Goal: Task Accomplishment & Management: Complete application form

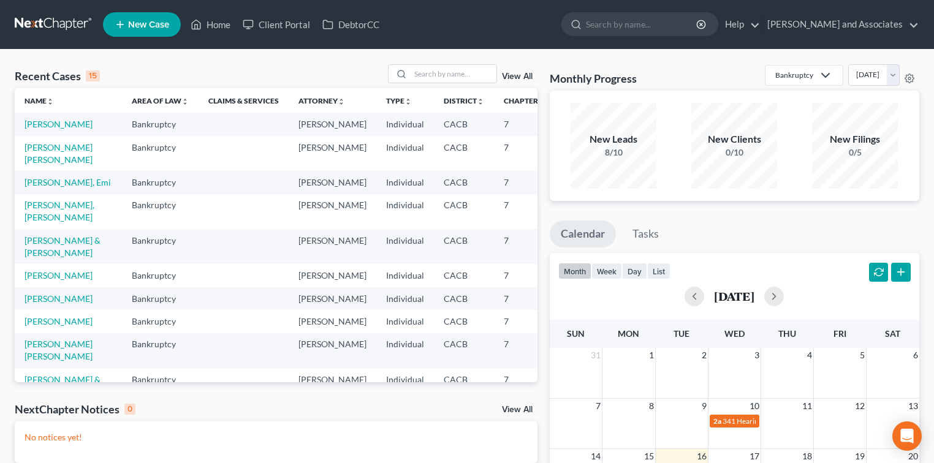
click at [32, 171] on td "[PERSON_NAME] [PERSON_NAME]" at bounding box center [68, 153] width 107 height 35
click at [31, 165] on link "[PERSON_NAME] [PERSON_NAME]" at bounding box center [59, 153] width 68 height 23
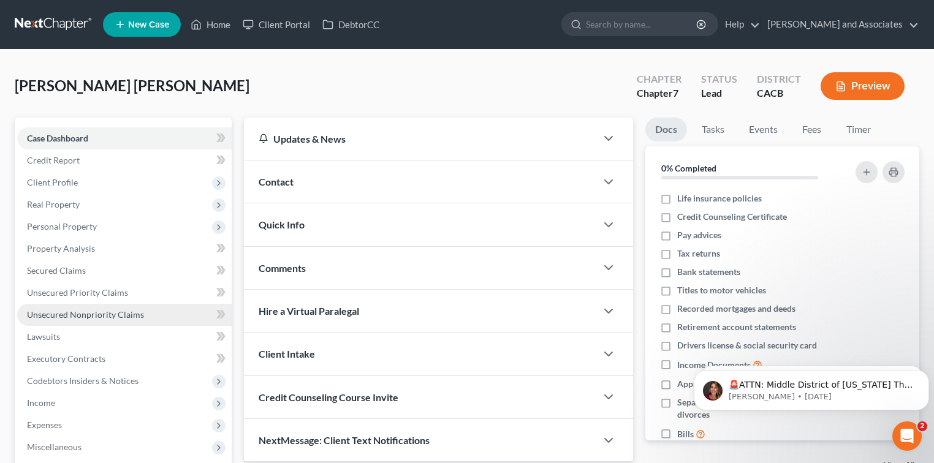
click at [86, 311] on span "Unsecured Nonpriority Claims" at bounding box center [85, 314] width 117 height 10
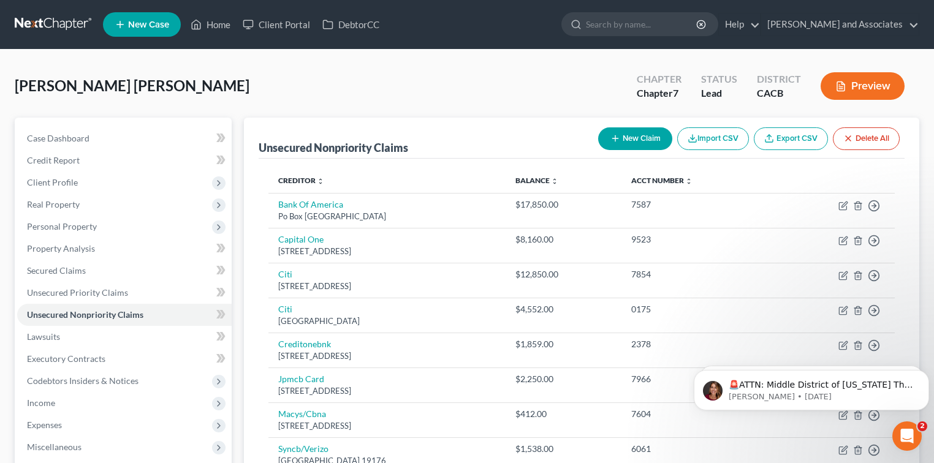
scroll to position [175, 0]
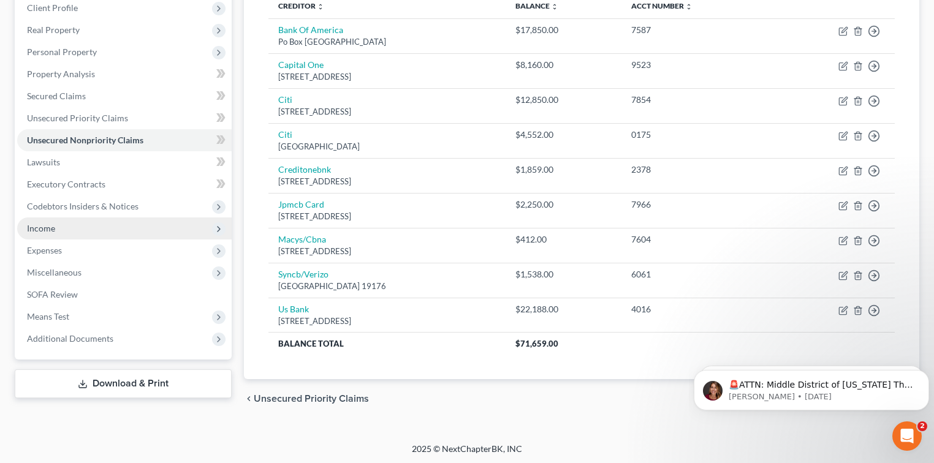
click at [56, 229] on span "Income" at bounding box center [124, 229] width 214 height 22
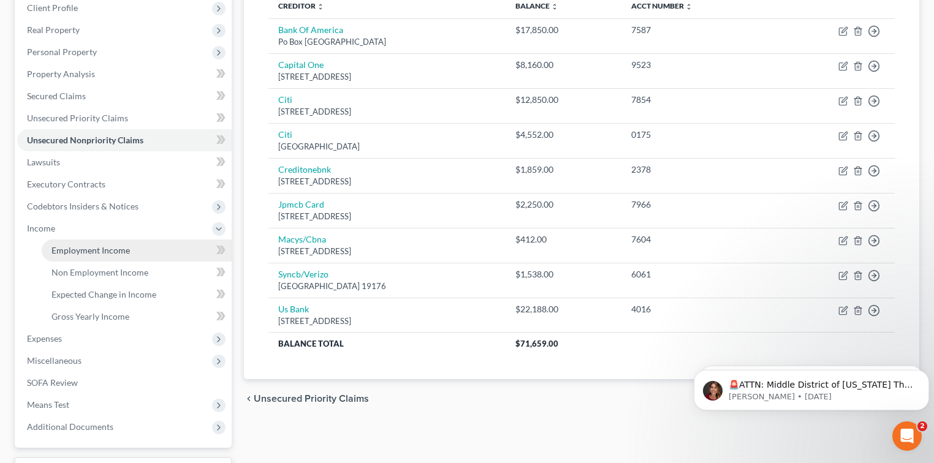
click at [105, 245] on span "Employment Income" at bounding box center [90, 250] width 78 height 10
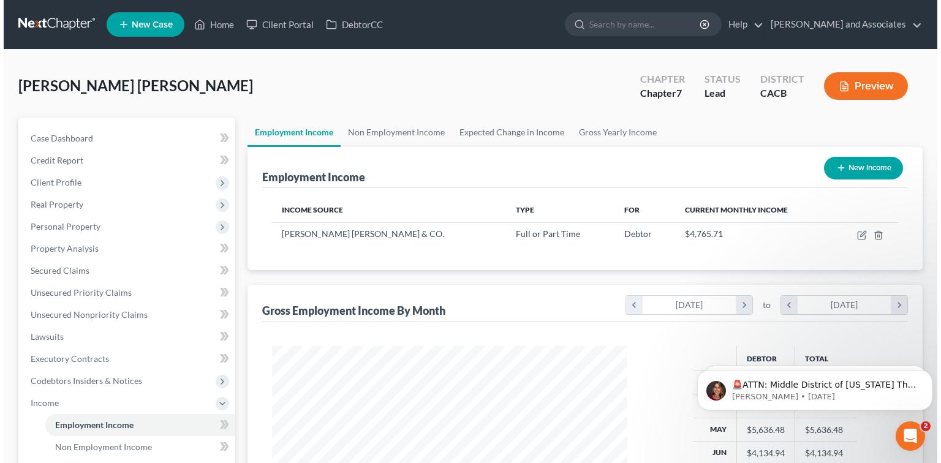
scroll to position [81, 0]
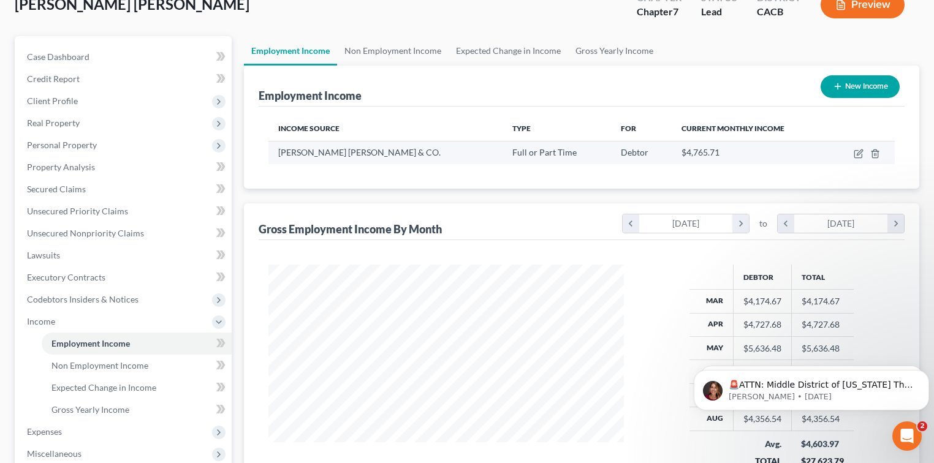
click at [853, 157] on td at bounding box center [862, 152] width 66 height 23
click at [858, 154] on icon "button" at bounding box center [860, 153] width 6 height 6
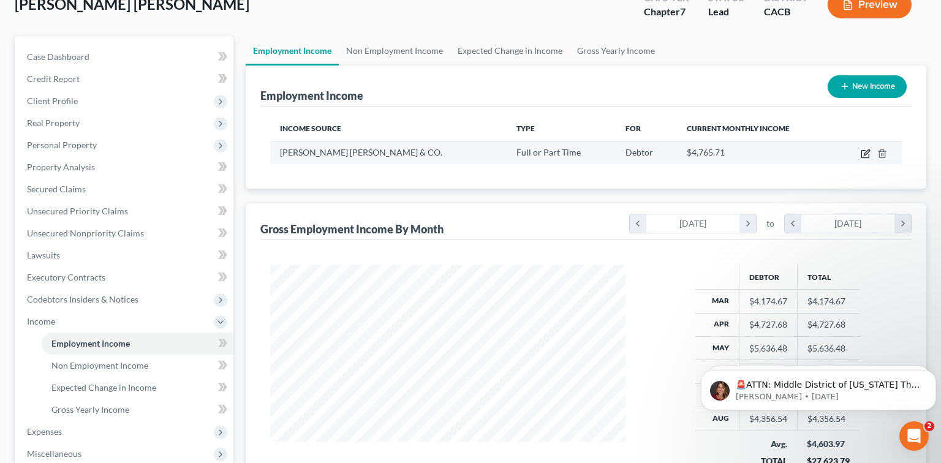
select select "0"
select select "36"
select select "2"
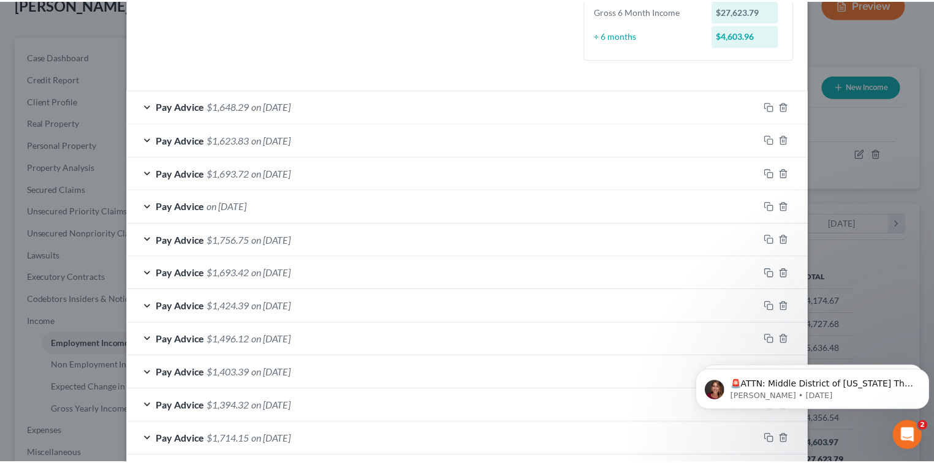
scroll to position [551, 0]
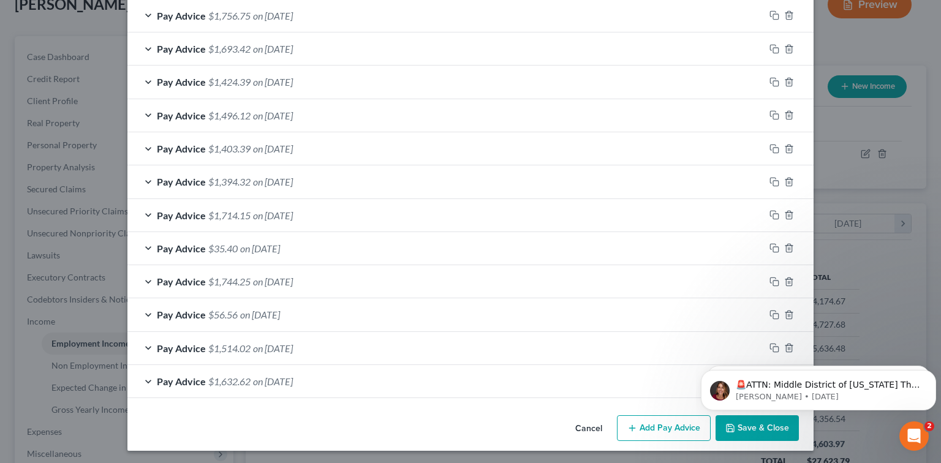
click at [745, 435] on button "Save & Close" at bounding box center [757, 428] width 83 height 26
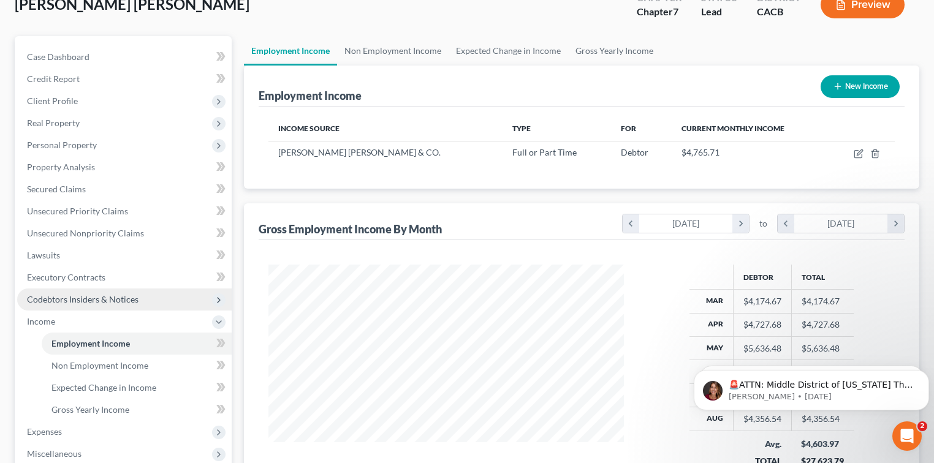
scroll to position [163, 0]
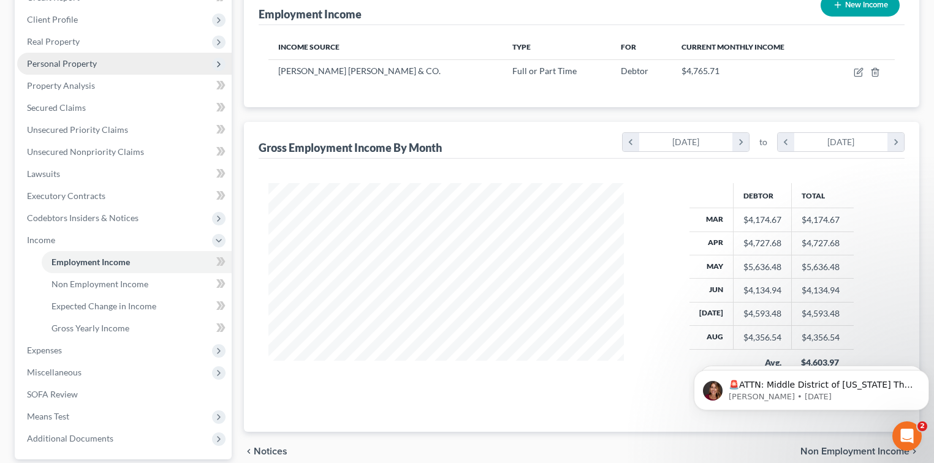
click at [69, 65] on span "Personal Property" at bounding box center [62, 63] width 70 height 10
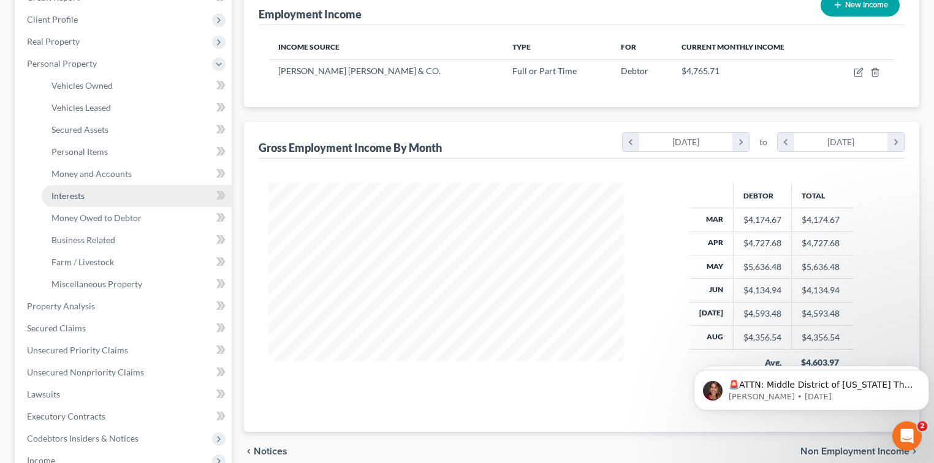
click at [86, 191] on link "Interests" at bounding box center [137, 196] width 190 height 22
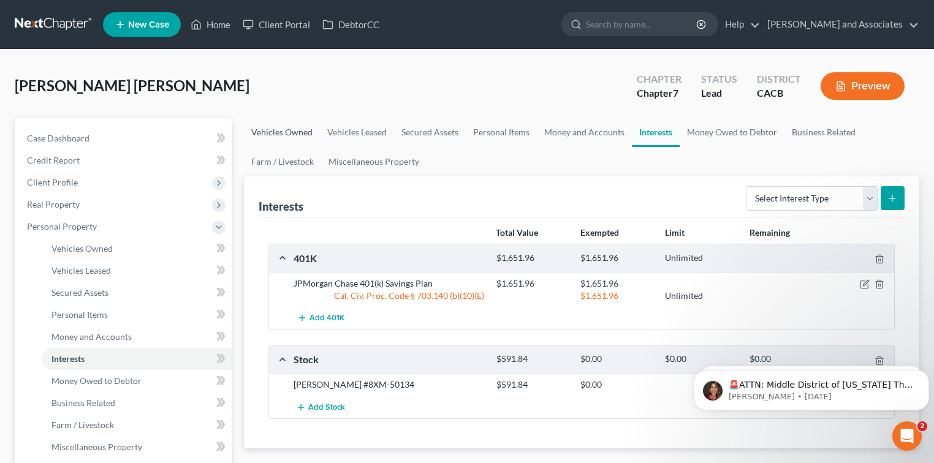
click at [284, 130] on link "Vehicles Owned" at bounding box center [282, 132] width 76 height 29
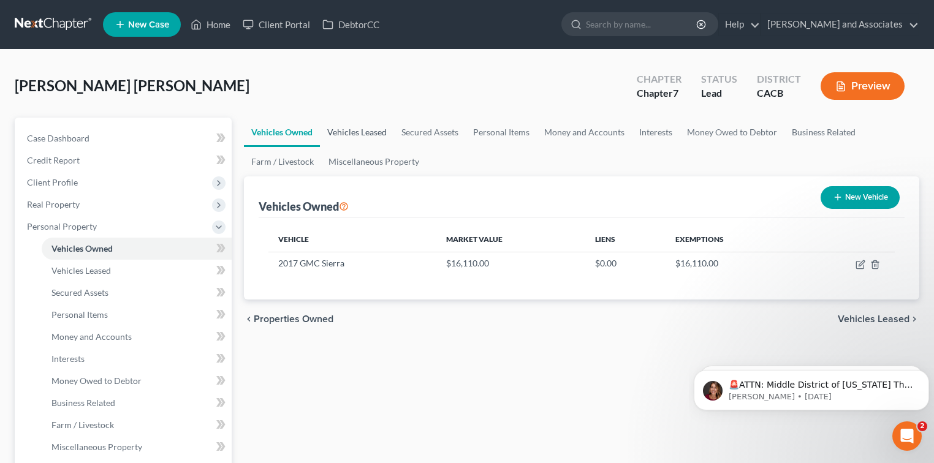
click at [354, 132] on link "Vehicles Leased" at bounding box center [357, 132] width 74 height 29
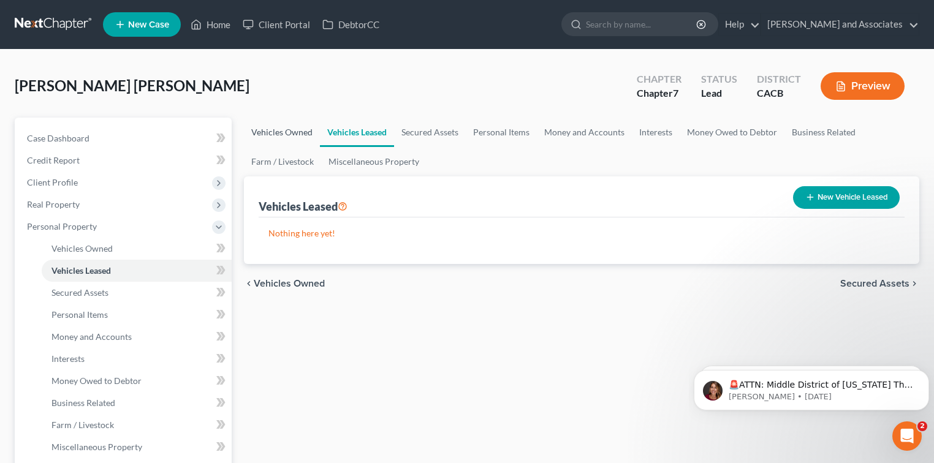
click at [273, 125] on link "Vehicles Owned" at bounding box center [282, 132] width 76 height 29
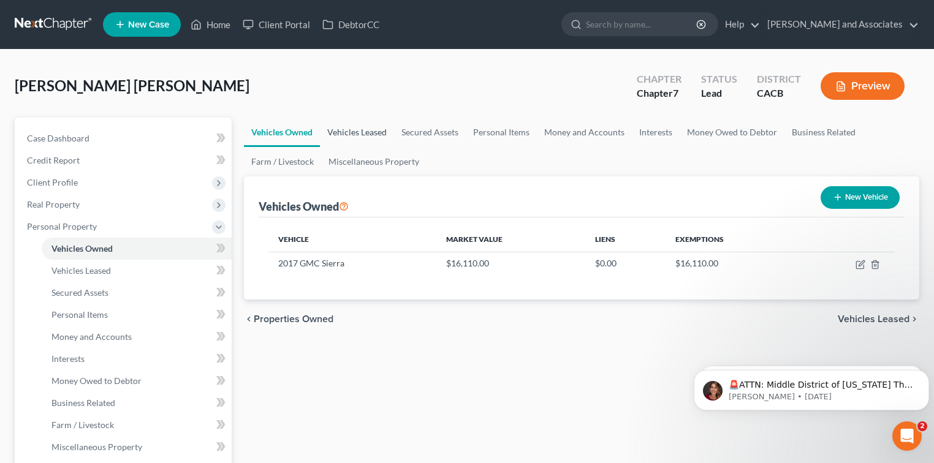
click at [347, 124] on link "Vehicles Leased" at bounding box center [357, 132] width 74 height 29
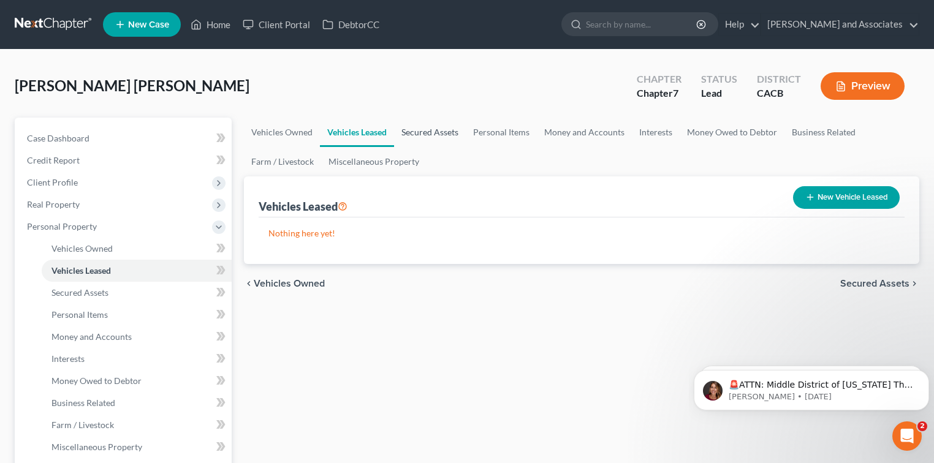
click at [445, 131] on link "Secured Assets" at bounding box center [430, 132] width 72 height 29
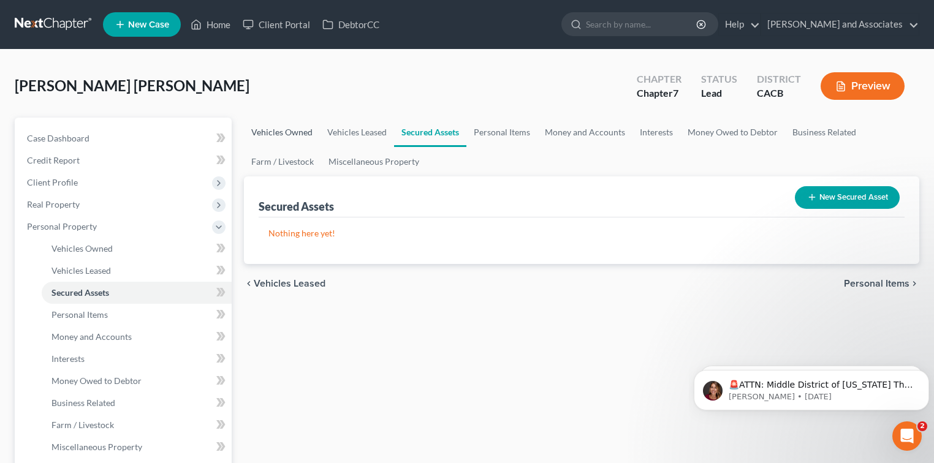
click at [258, 129] on link "Vehicles Owned" at bounding box center [282, 132] width 76 height 29
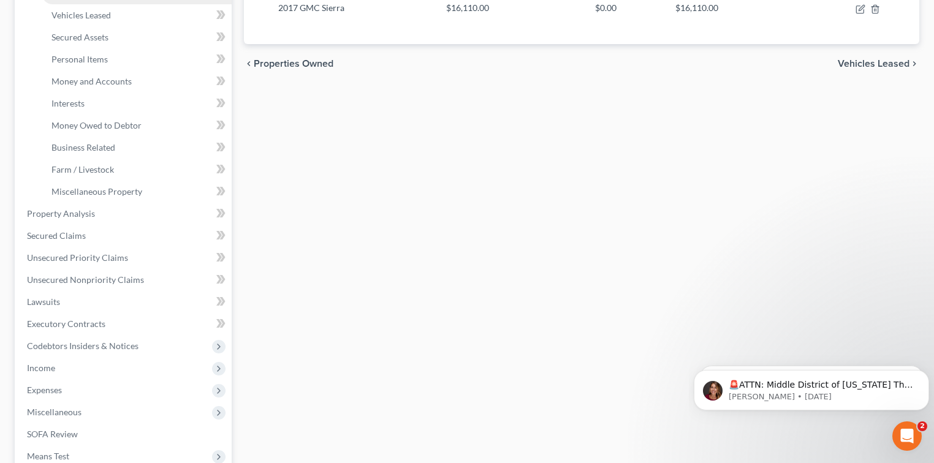
scroll to position [327, 0]
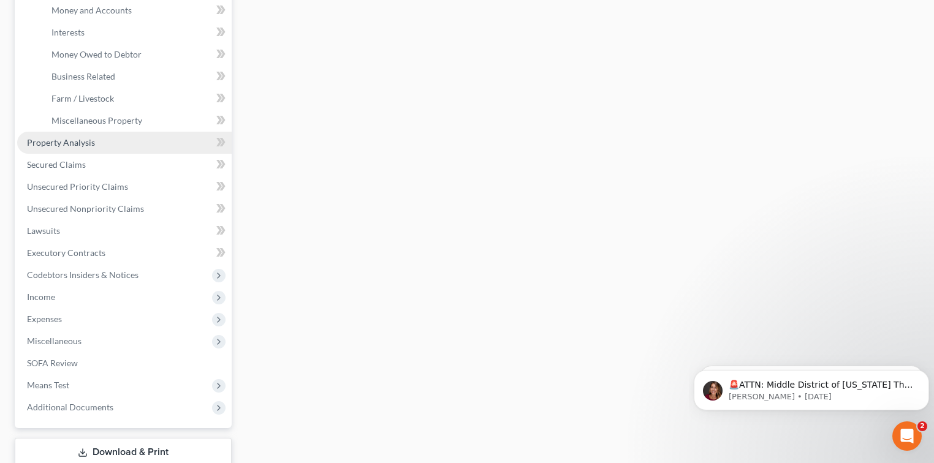
click at [76, 148] on link "Property Analysis" at bounding box center [124, 143] width 214 height 22
